Goal: Information Seeking & Learning: Find specific fact

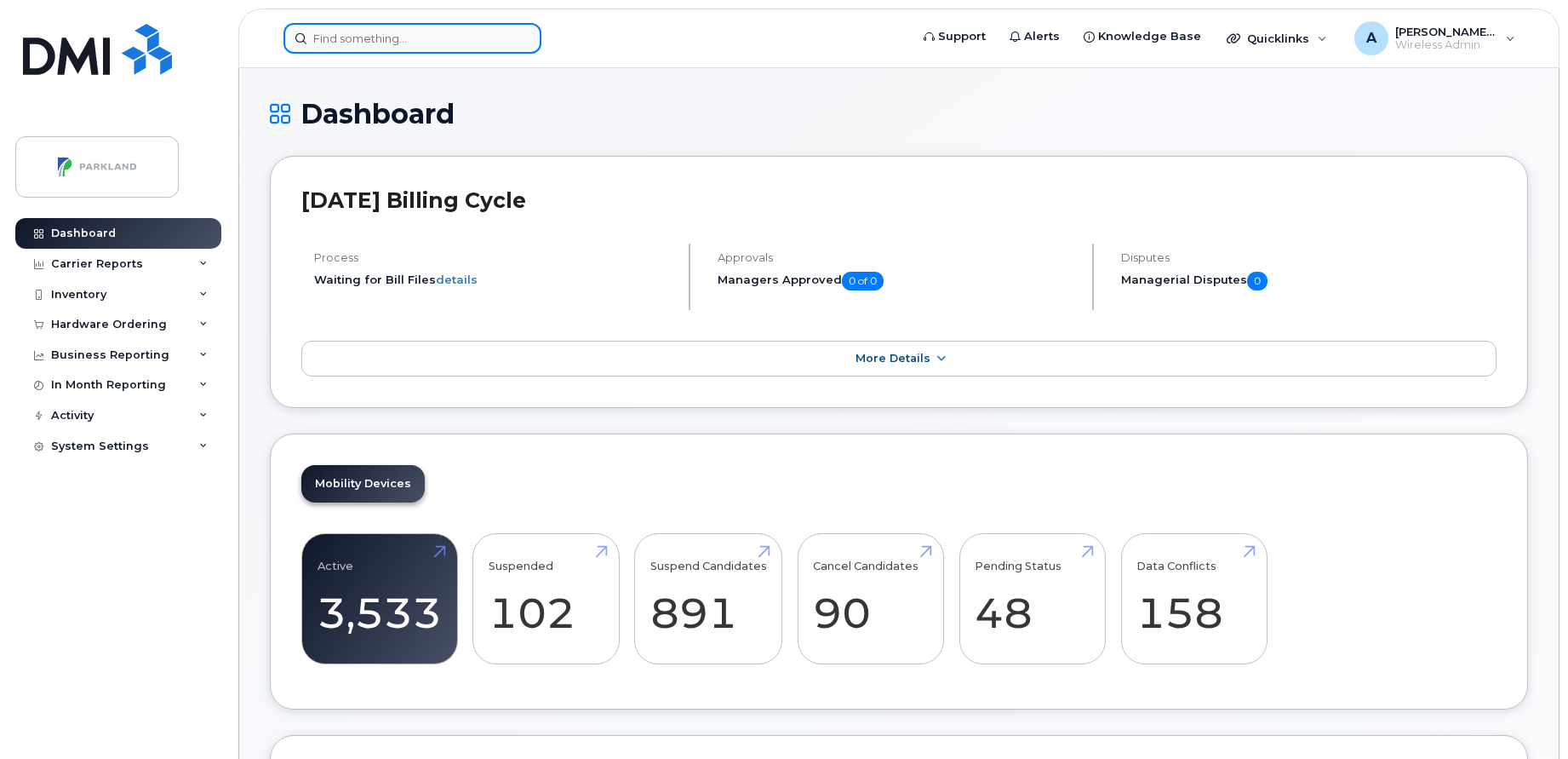
click at [399, 44] on input at bounding box center [413, 38] width 258 height 31
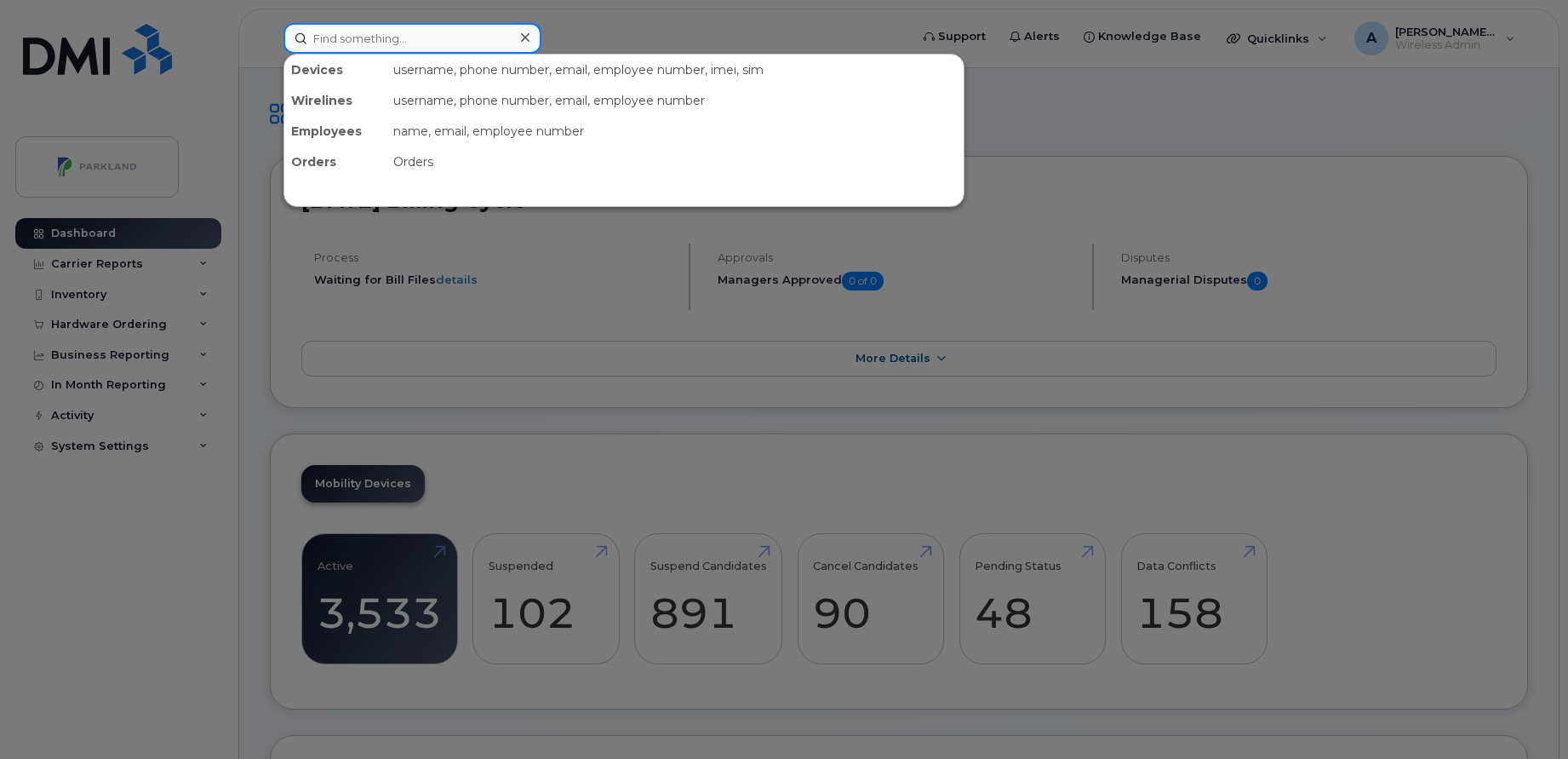
paste input "[PERSON_NAME]"
type input "[PERSON_NAME]"
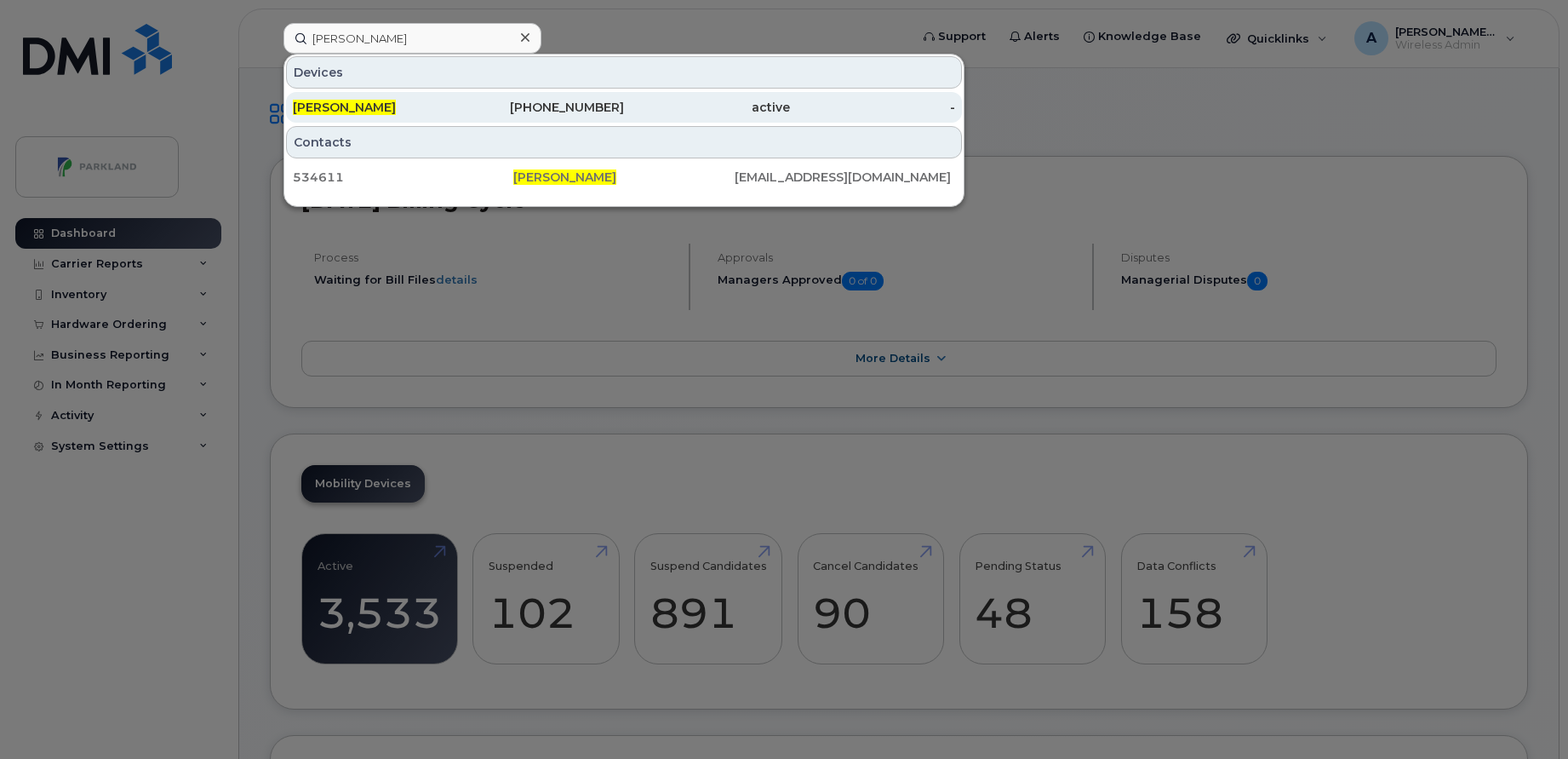
click at [522, 110] on div "905-330-1995" at bounding box center [542, 107] width 166 height 17
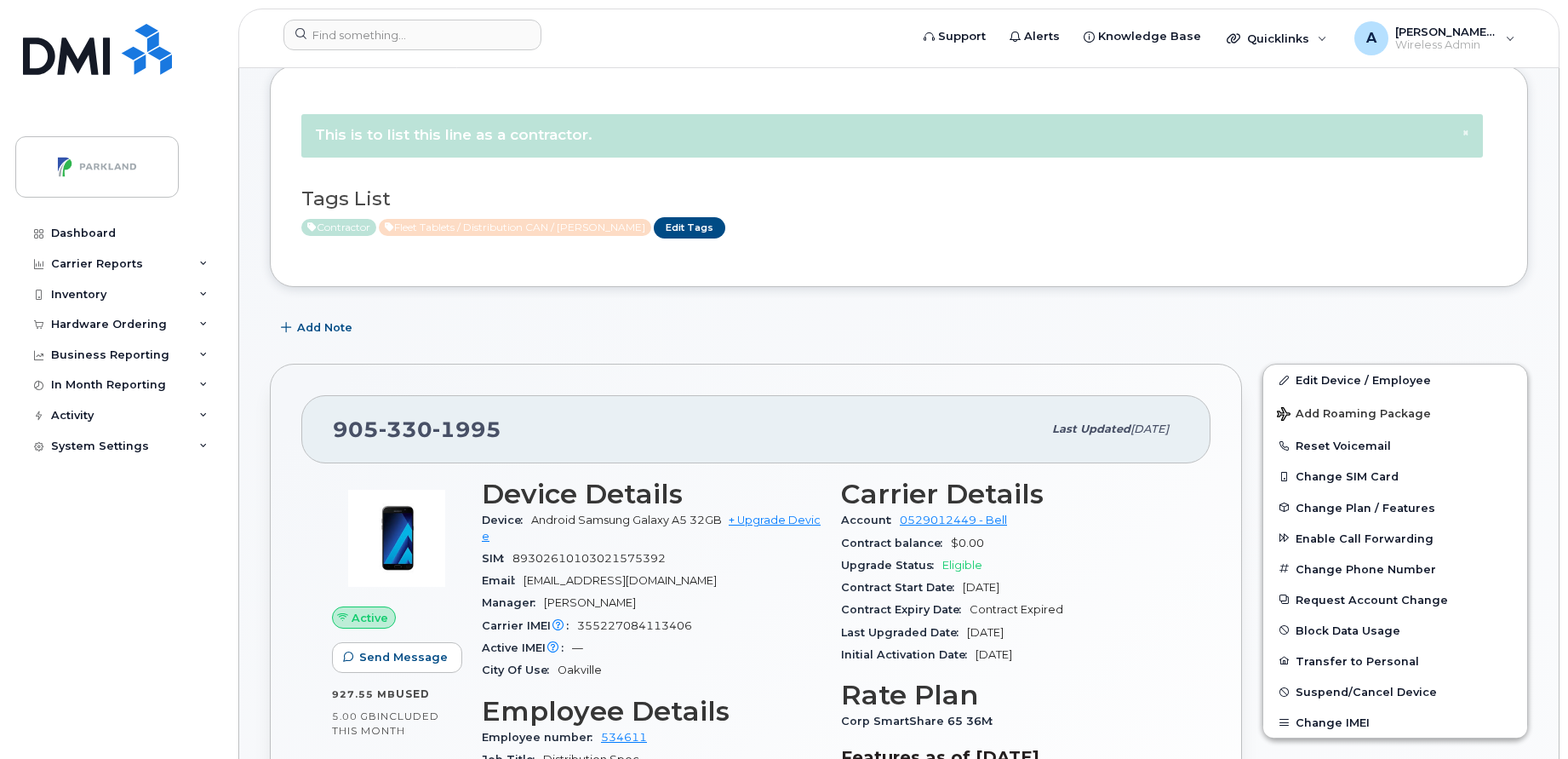
scroll to position [91, 0]
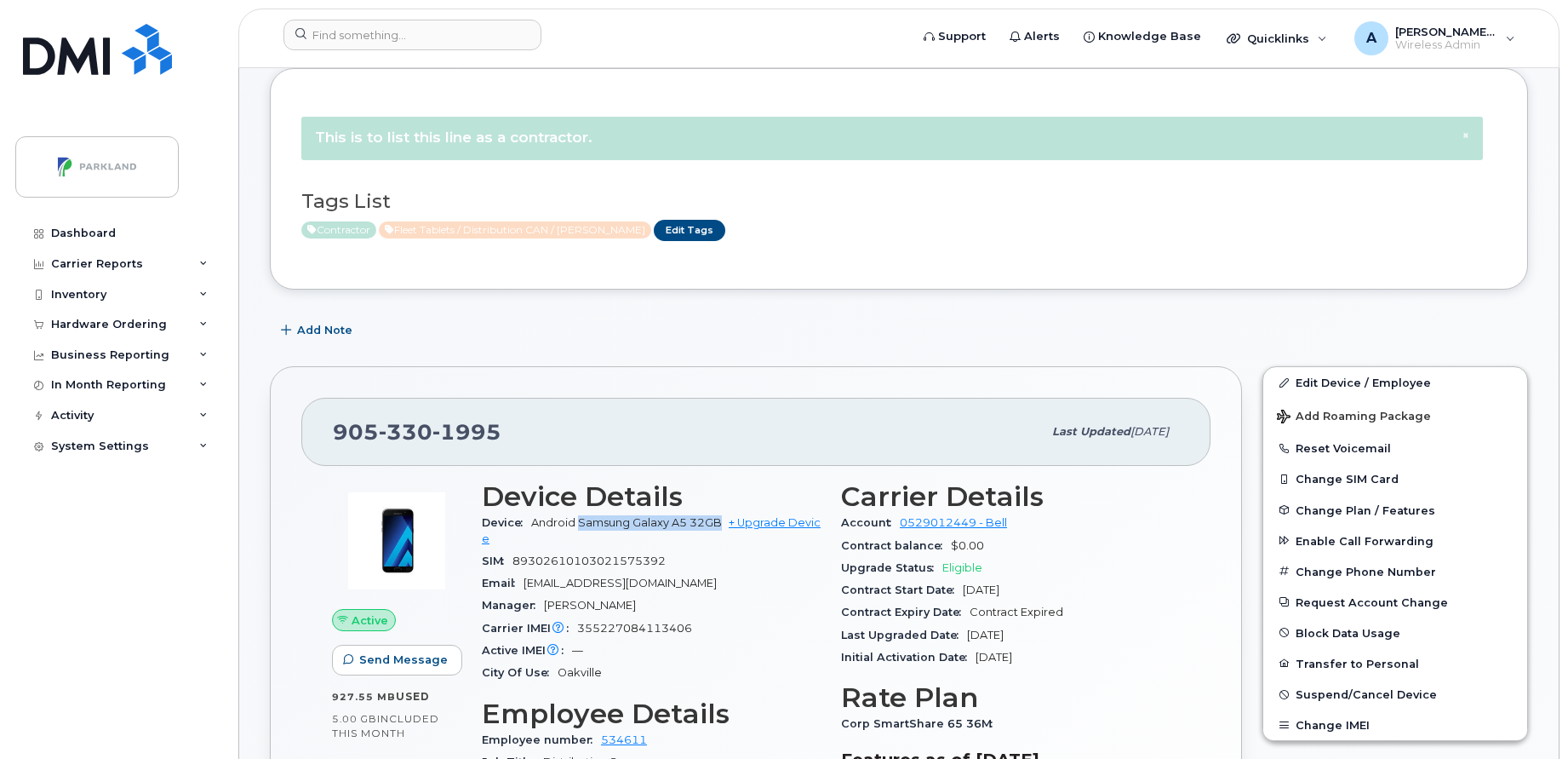
drag, startPoint x: 581, startPoint y: 520, endPoint x: 722, endPoint y: 523, distance: 141.0
click at [722, 523] on span "Android Samsung Galaxy A5 32GB" at bounding box center [626, 522] width 191 height 13
copy span "Samsung Galaxy A5 32GB"
drag, startPoint x: 522, startPoint y: 445, endPoint x: 332, endPoint y: 437, distance: 190.2
click at [332, 437] on div "[PHONE_NUMBER] Last updated [DATE]" at bounding box center [756, 431] width 910 height 68
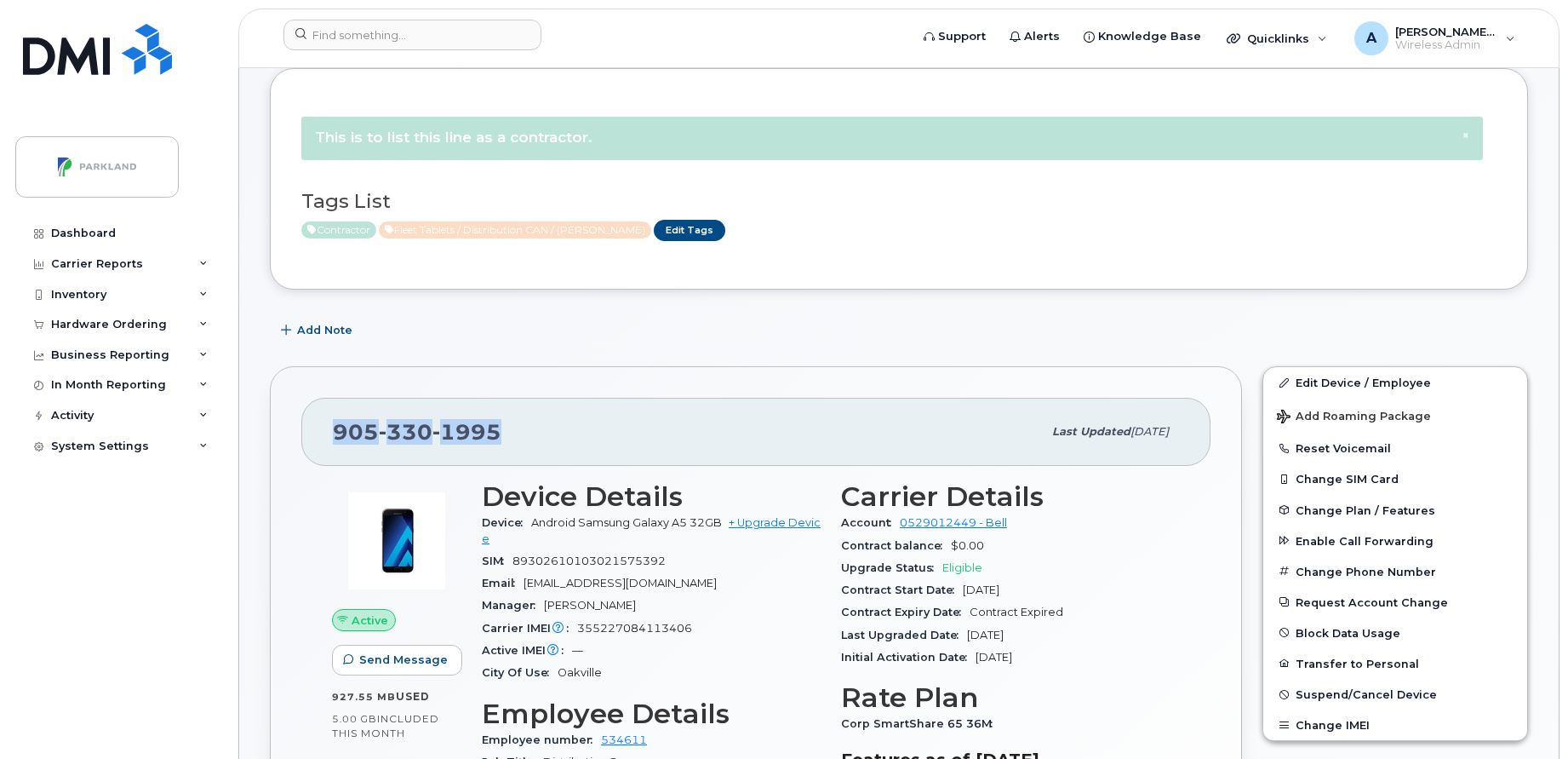
copy span "[PHONE_NUMBER]"
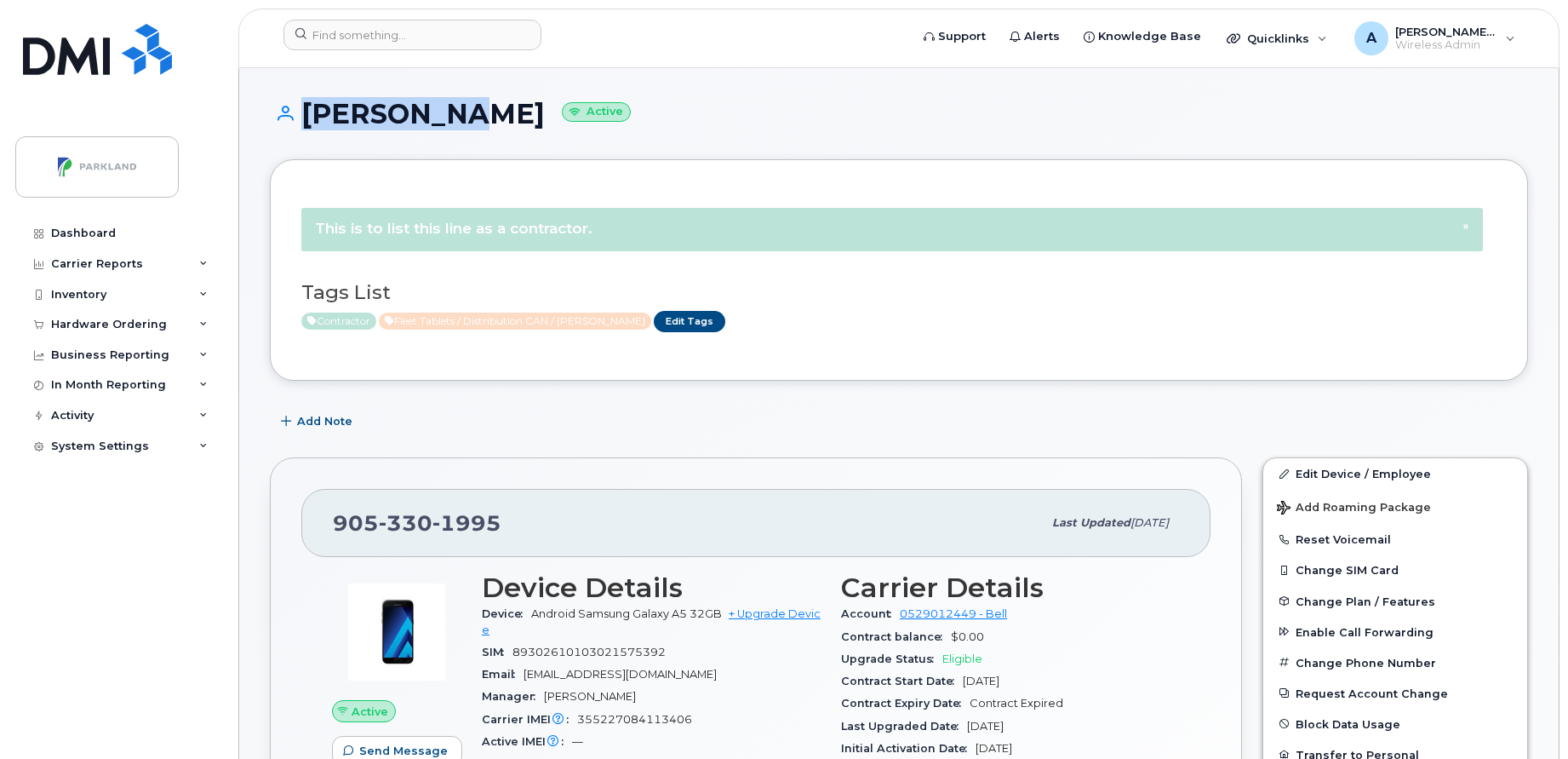
drag, startPoint x: 437, startPoint y: 116, endPoint x: 291, endPoint y: 104, distance: 146.5
click at [291, 104] on h1 "[PERSON_NAME] Active" at bounding box center [899, 113] width 1258 height 30
copy h1 "[PERSON_NAME]"
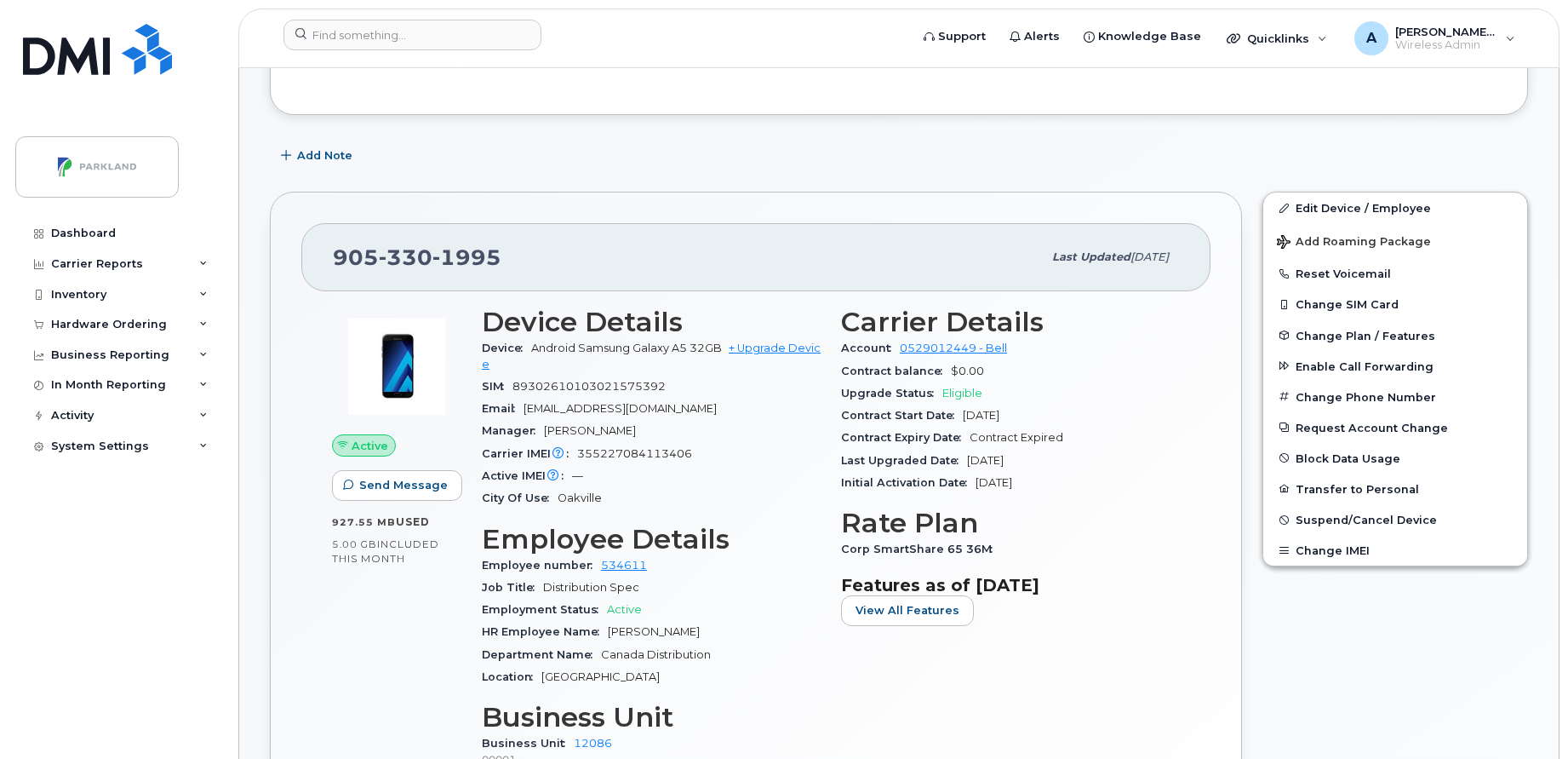
scroll to position [268, 0]
drag, startPoint x: 647, startPoint y: 558, endPoint x: 593, endPoint y: 560, distance: 54.0
click at [593, 560] on div "Employee number 534611" at bounding box center [650, 563] width 339 height 23
copy link "534611"
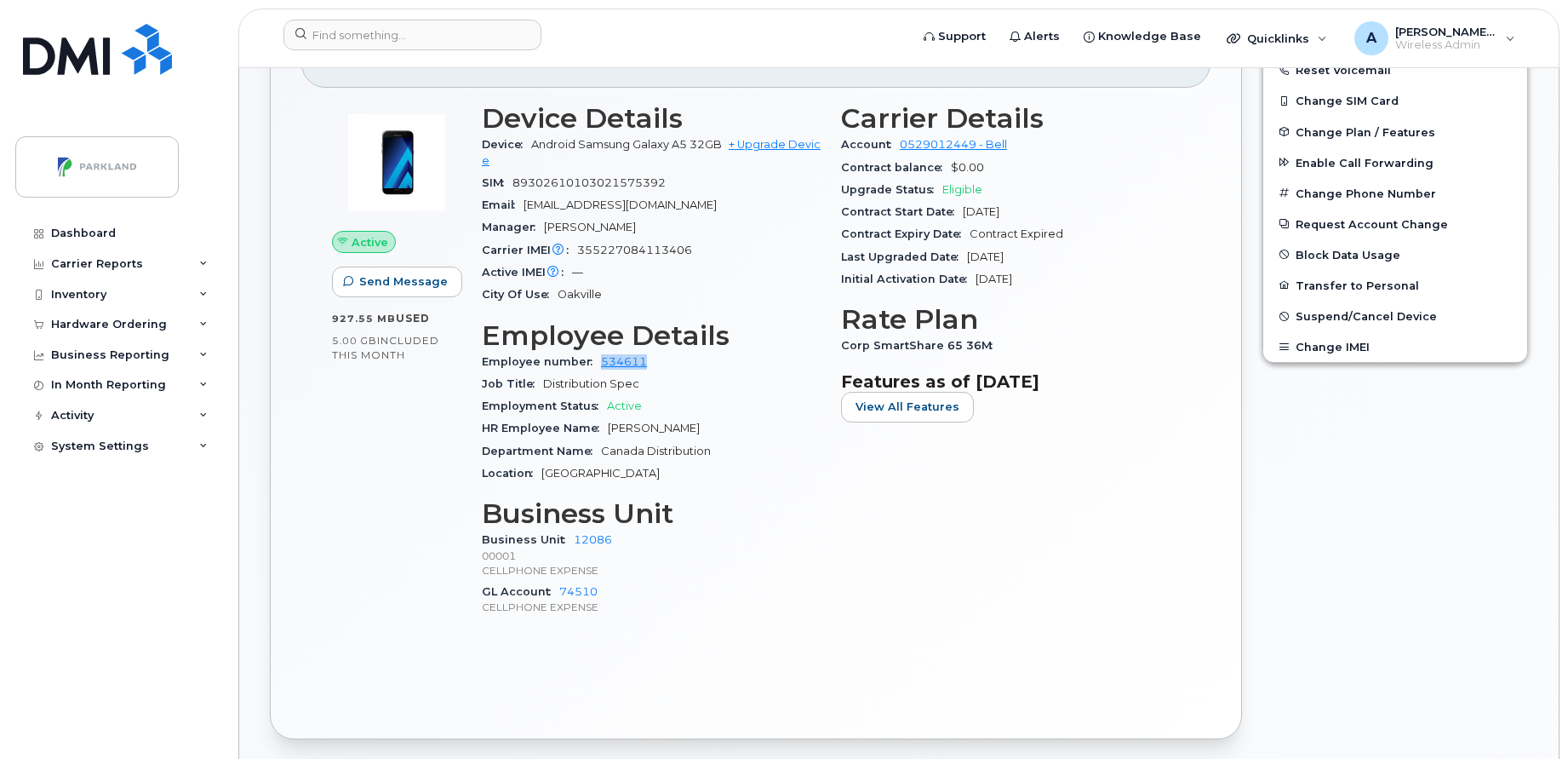
scroll to position [474, 0]
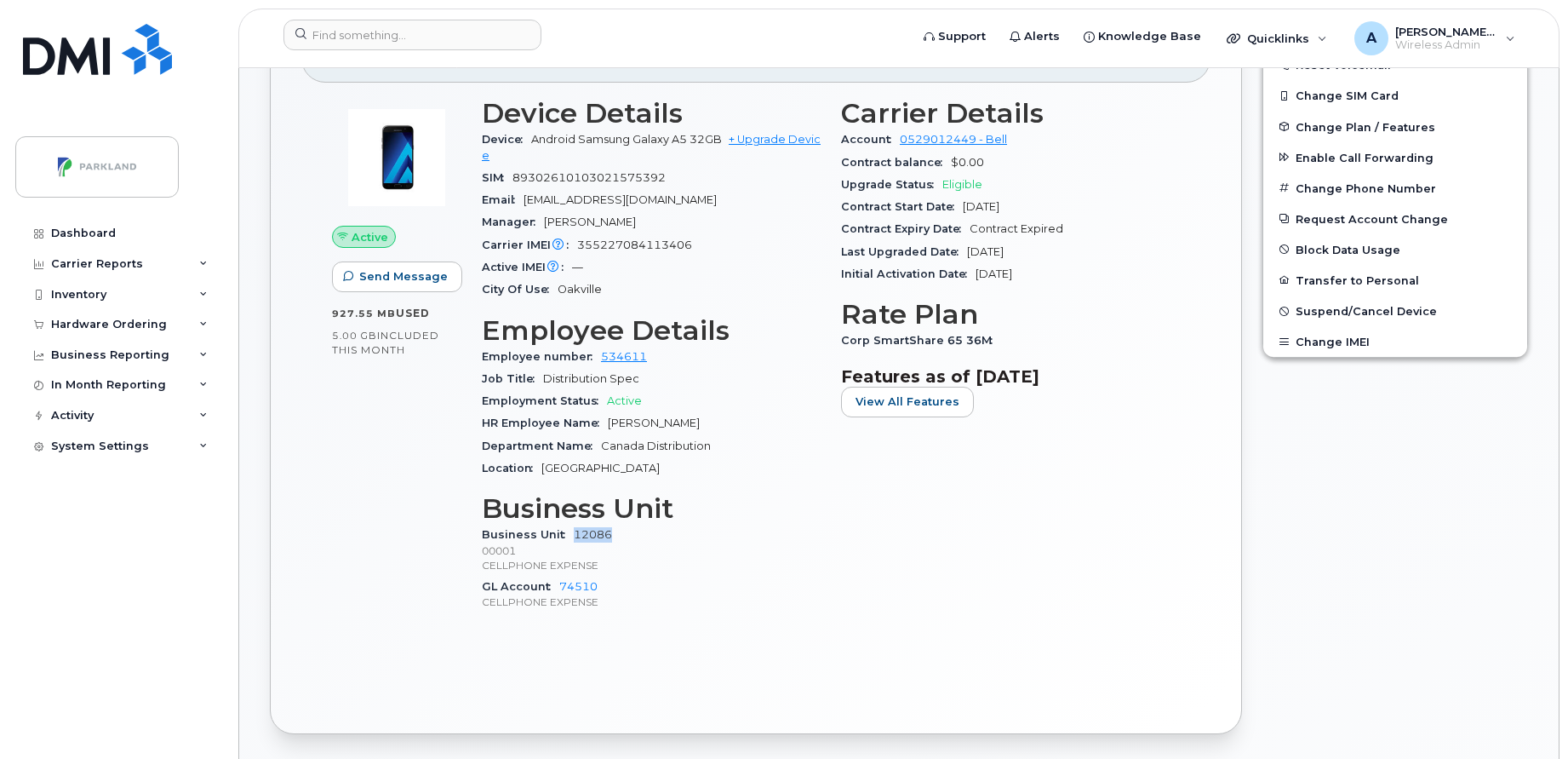
drag, startPoint x: 615, startPoint y: 535, endPoint x: 571, endPoint y: 529, distance: 44.4
click at [571, 529] on div "Business Unit 12086 00001 CELLPHONE EXPENSE" at bounding box center [650, 549] width 339 height 52
copy link "12086"
